Goal: Information Seeking & Learning: Learn about a topic

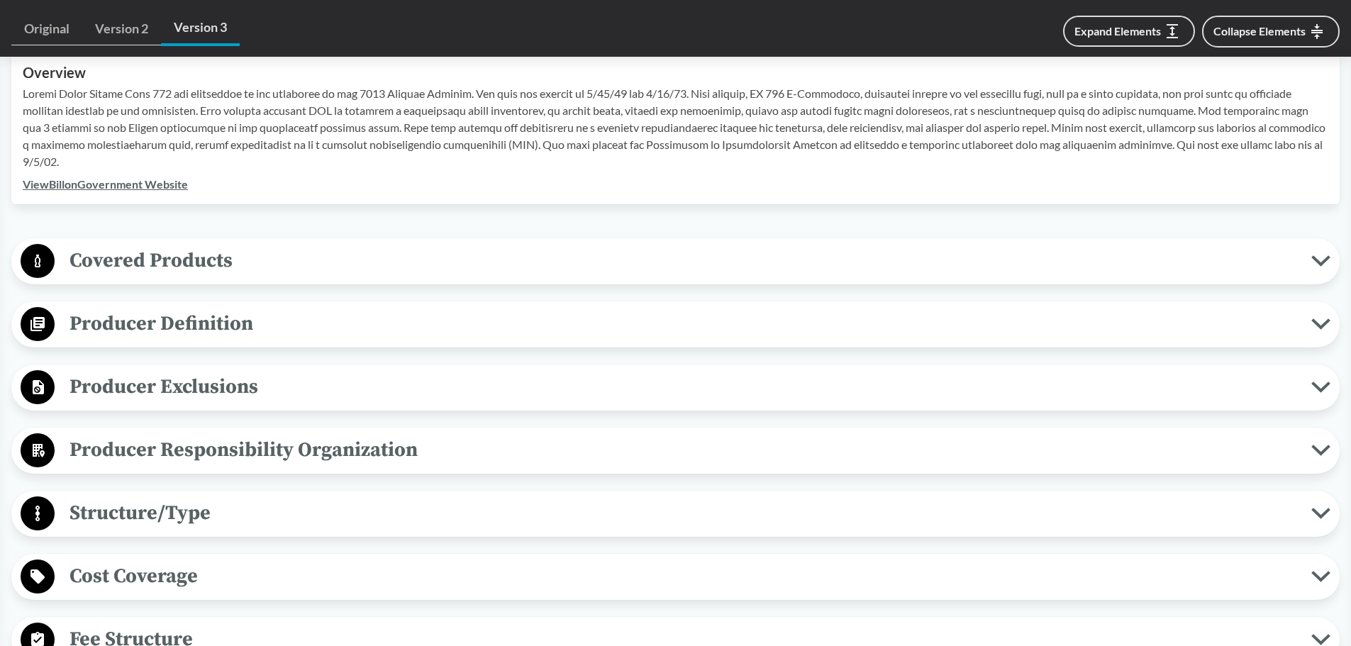
scroll to position [497, 0]
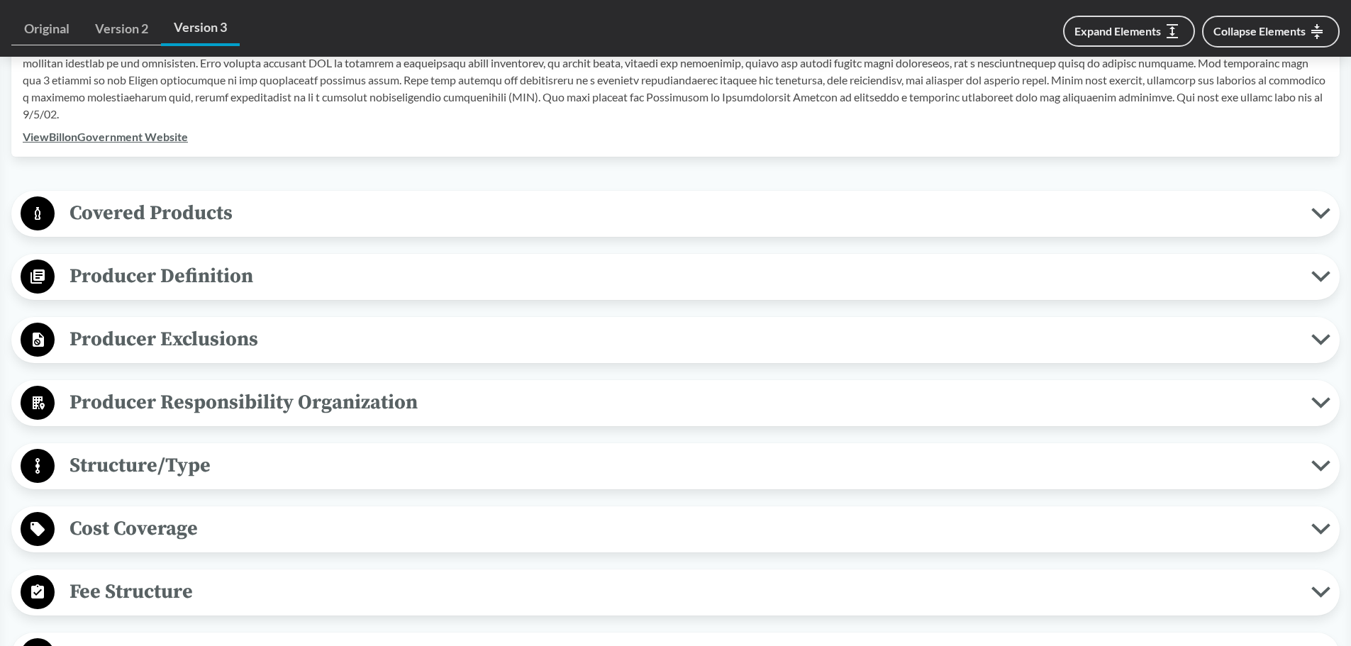
click at [333, 214] on span "Covered Products" at bounding box center [683, 213] width 1257 height 32
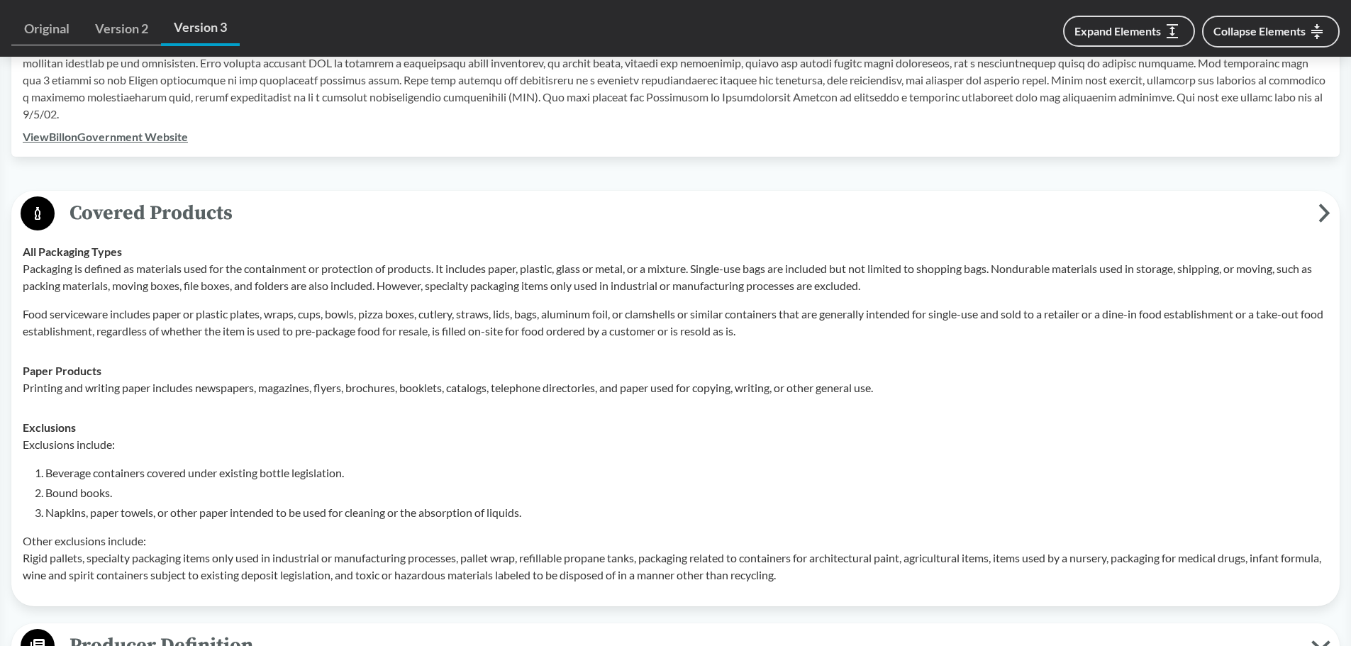
click at [333, 214] on span "Covered Products" at bounding box center [687, 213] width 1264 height 32
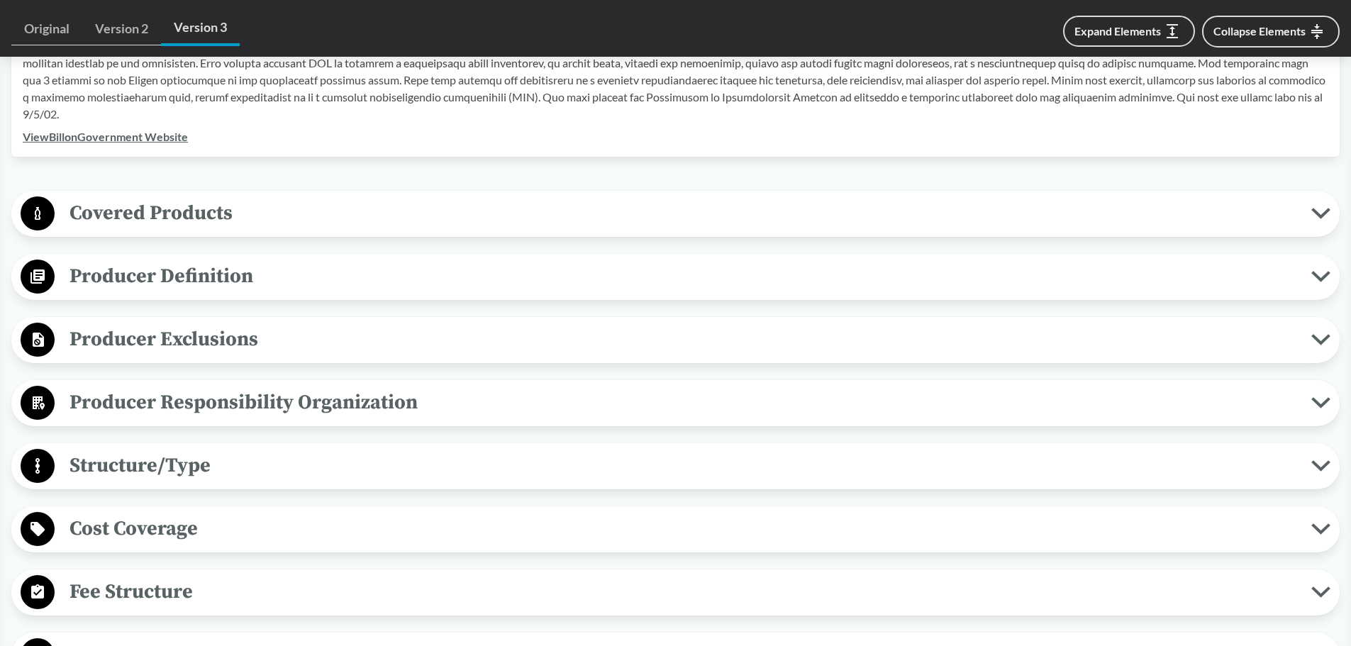
click at [295, 338] on span "Producer Exclusions" at bounding box center [683, 339] width 1257 height 32
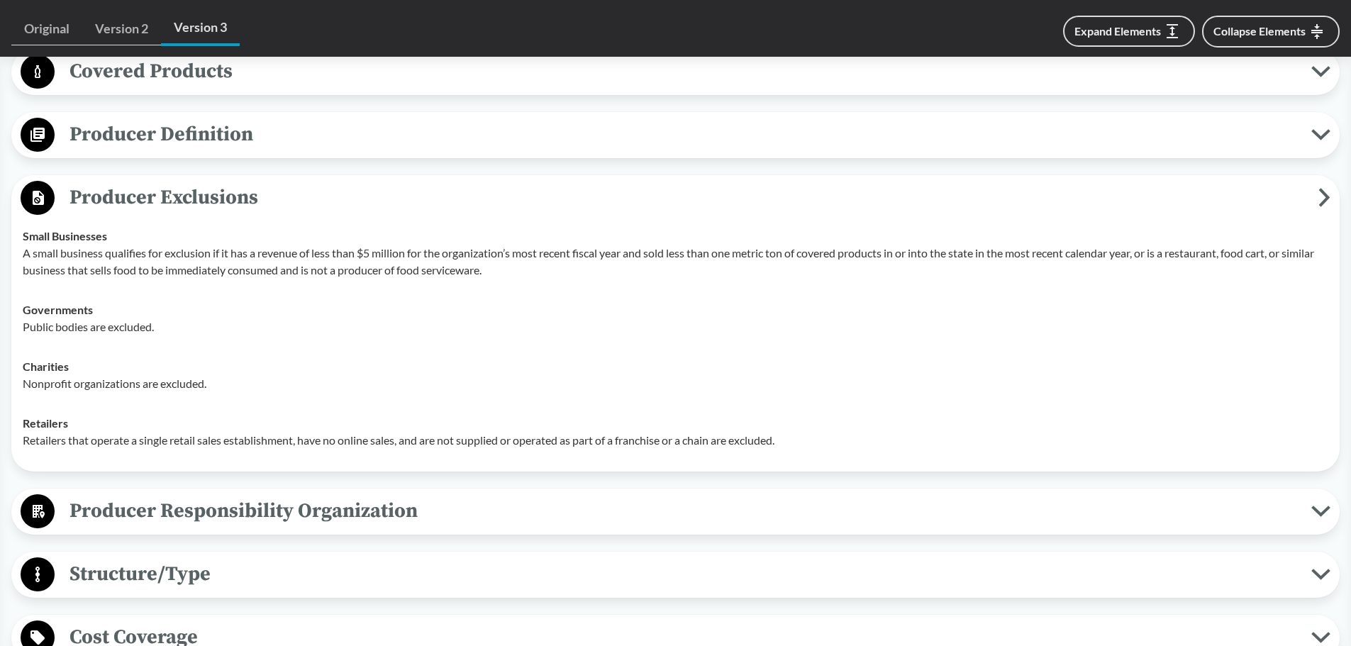
scroll to position [709, 0]
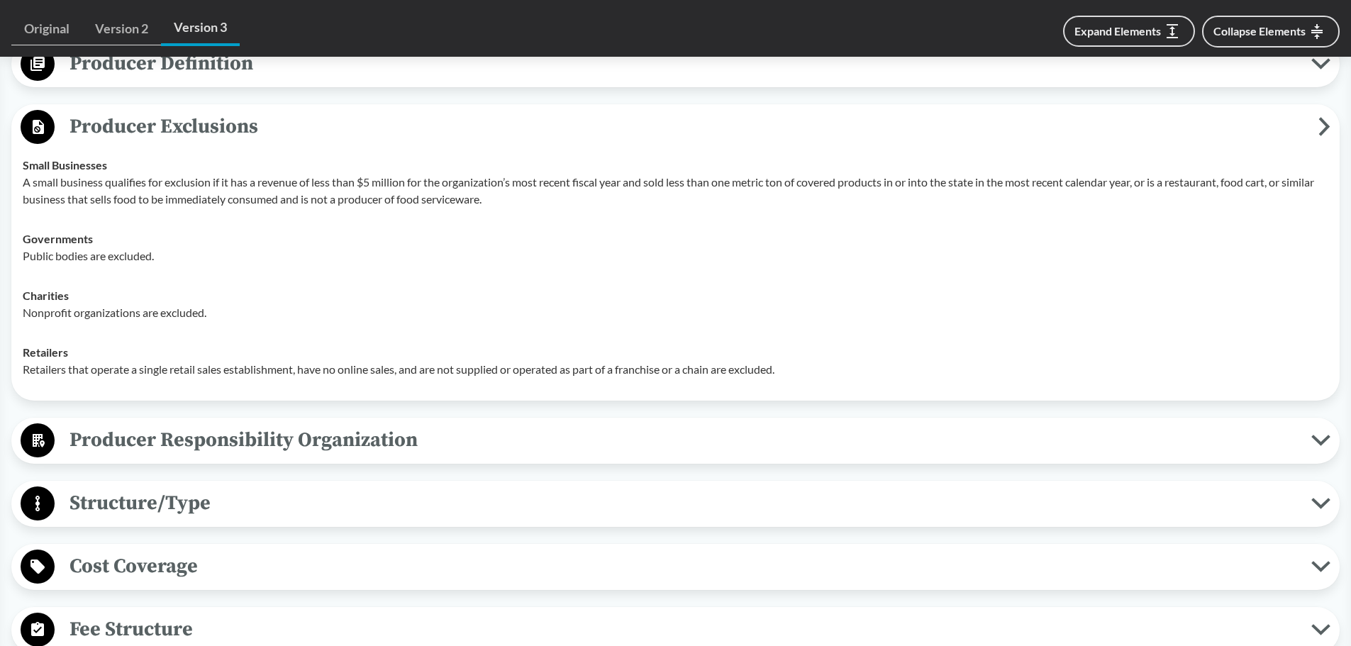
click at [341, 501] on span "Structure/Type" at bounding box center [683, 503] width 1257 height 32
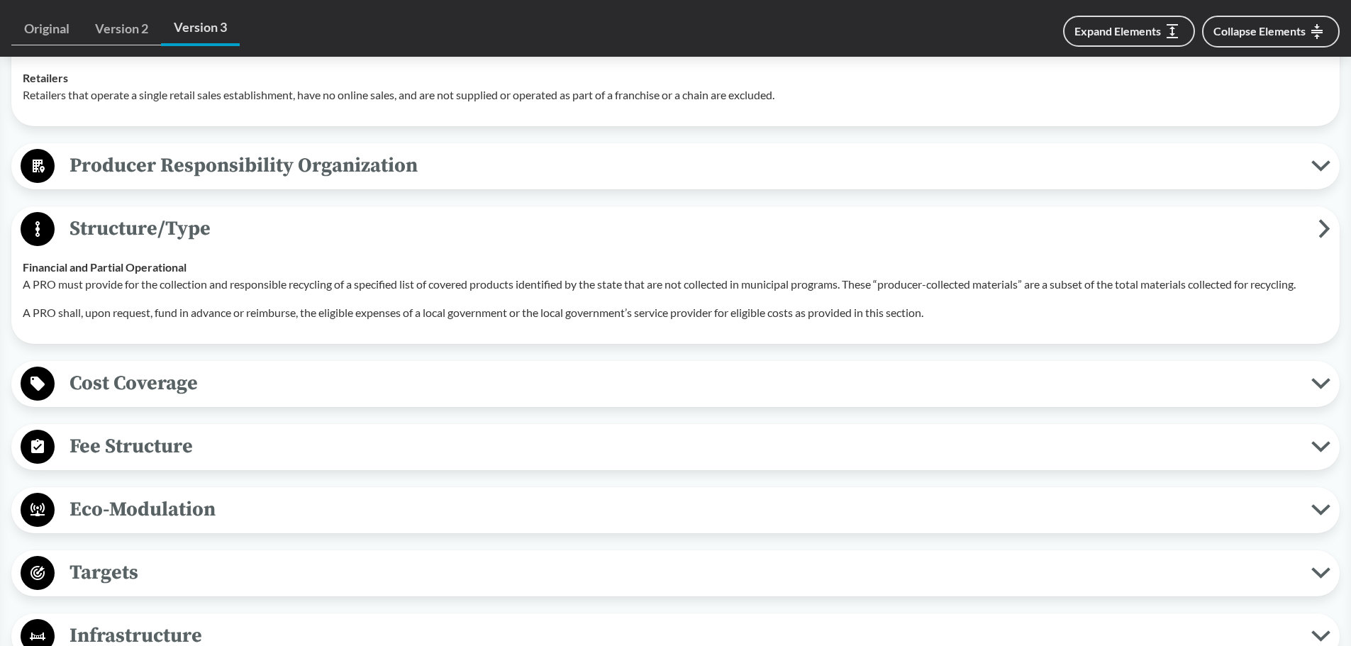
scroll to position [993, 0]
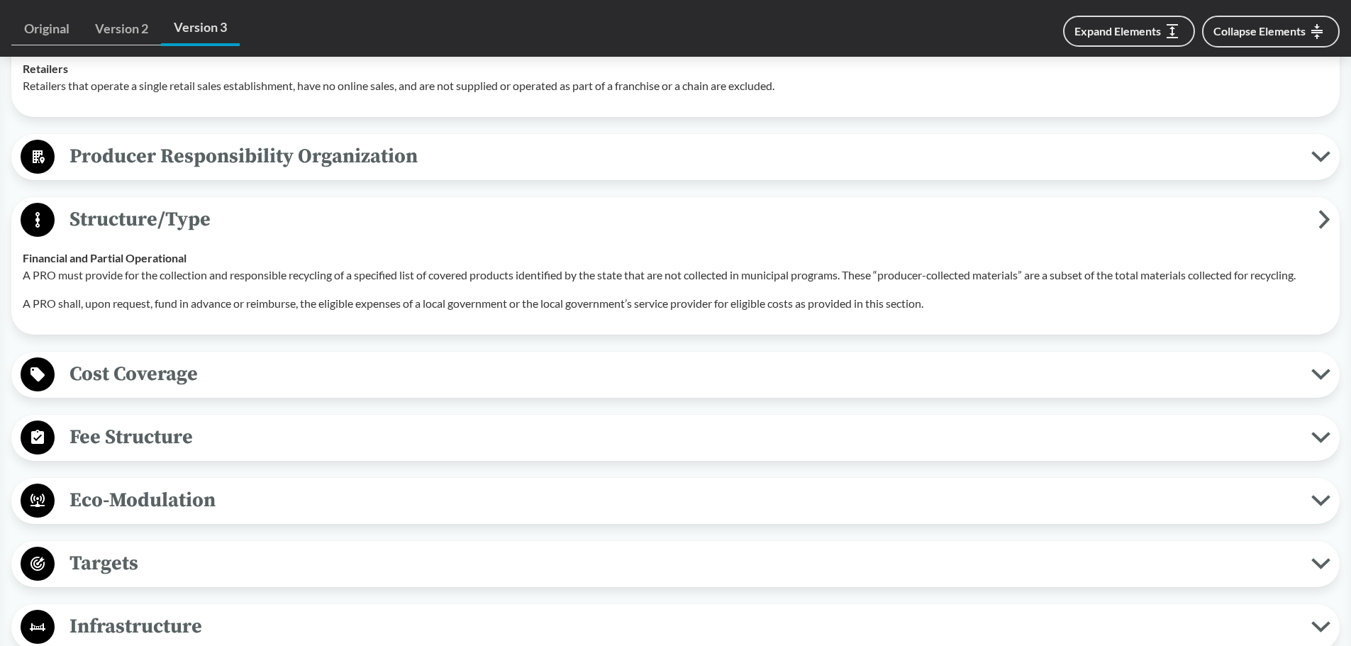
click at [426, 166] on span "Producer Responsibility Organization" at bounding box center [683, 156] width 1257 height 32
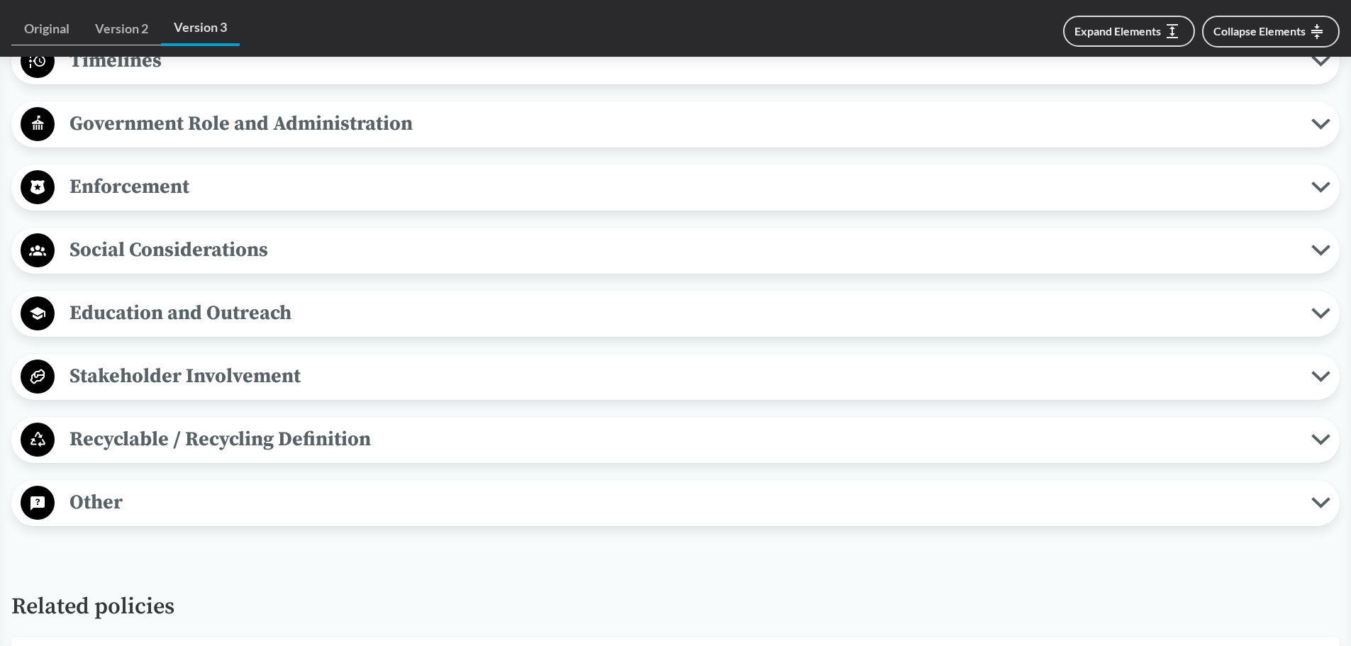
scroll to position [1702, 0]
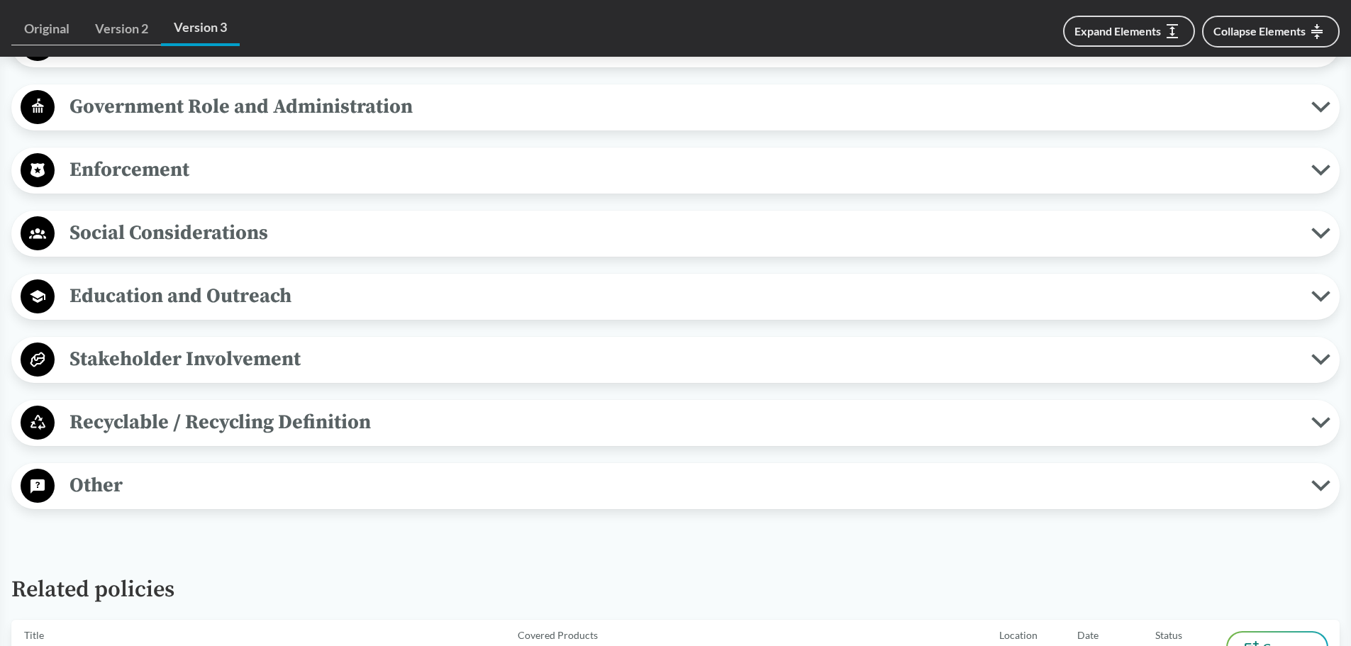
click at [423, 416] on span "Recyclable / Recycling Definition" at bounding box center [683, 422] width 1257 height 32
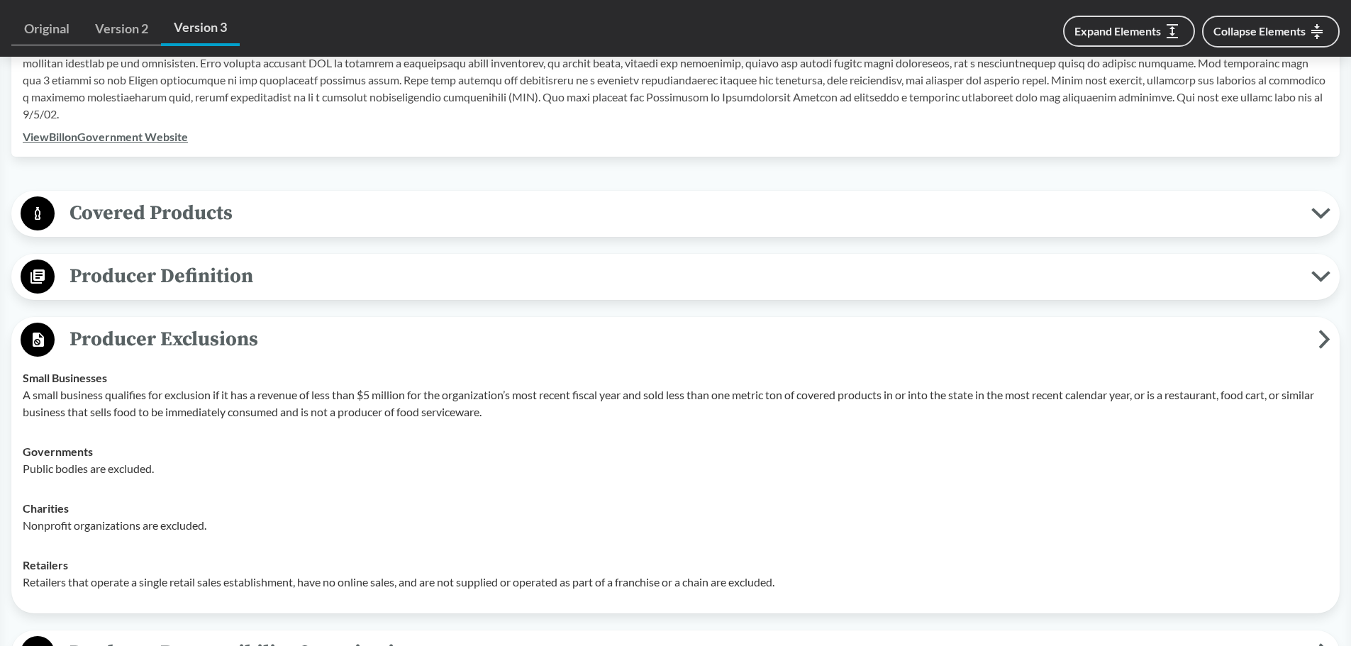
scroll to position [0, 0]
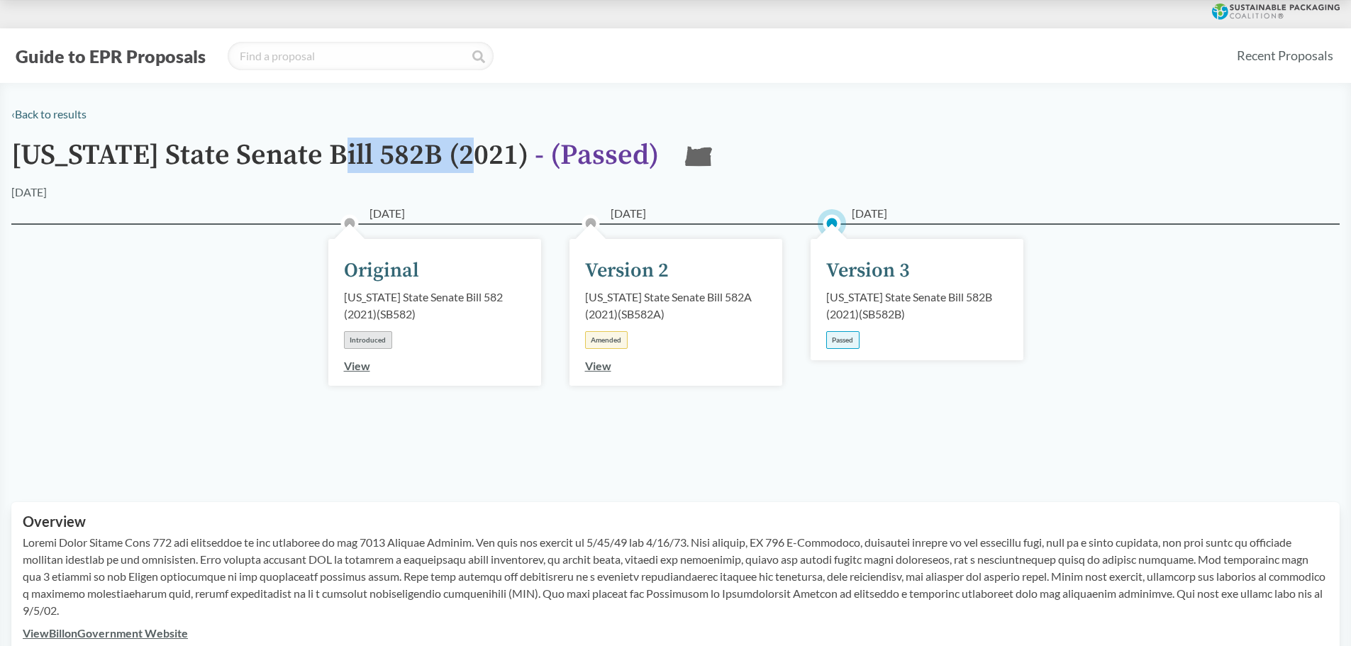
drag, startPoint x: 327, startPoint y: 152, endPoint x: 470, endPoint y: 155, distance: 143.3
click at [470, 155] on h1 "[US_STATE] State Senate Bill 582B (2021) - ( Passed )" at bounding box center [335, 162] width 648 height 44
copy h1 "582B (2021)"
